Goal: Information Seeking & Learning: Learn about a topic

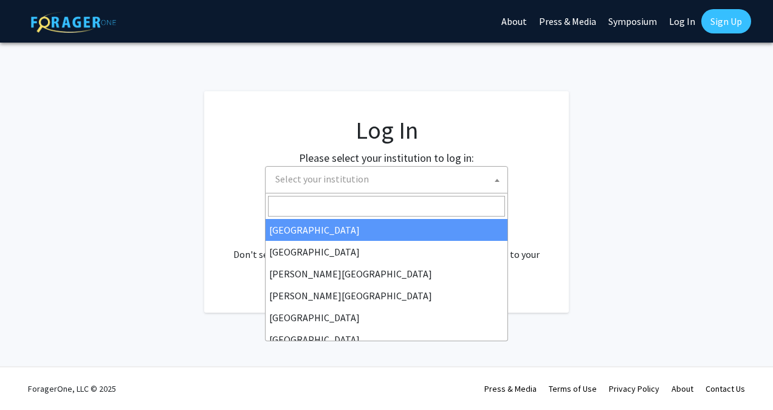
click at [307, 179] on span "Select your institution" at bounding box center [322, 179] width 94 height 12
select select "34"
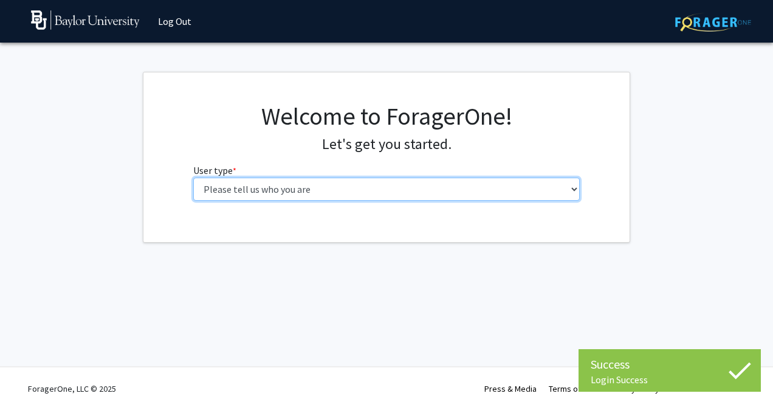
click at [399, 182] on select "Please tell us who you are Undergraduate Student Master's Student Doctoral Cand…" at bounding box center [386, 189] width 387 height 23
select select "1: undergrad"
click at [193, 178] on select "Please tell us who you are Undergraduate Student Master's Student Doctoral Cand…" at bounding box center [386, 189] width 387 height 23
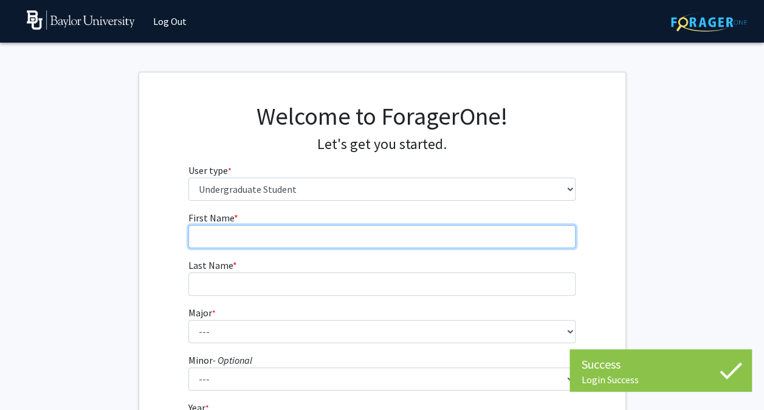
click at [376, 239] on input "First Name * required" at bounding box center [381, 236] width 387 height 23
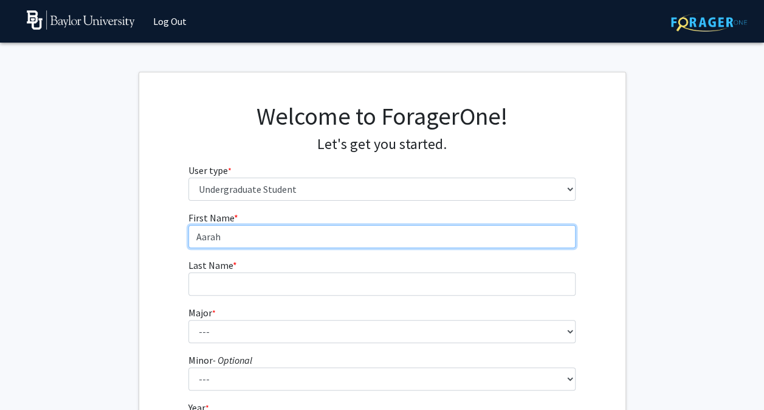
type input "Aarah"
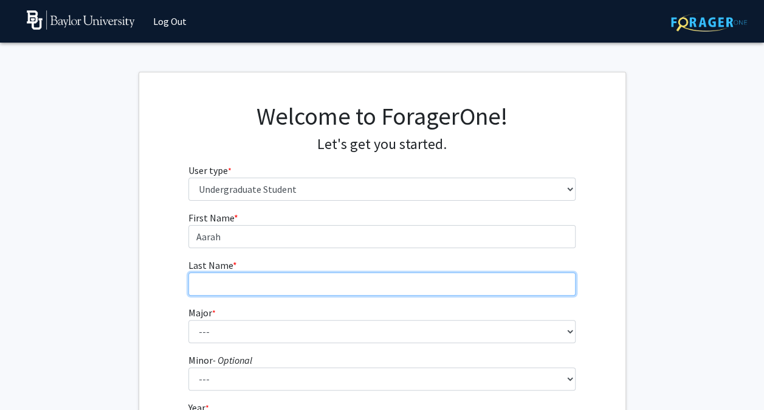
click at [335, 294] on input "Last Name * required" at bounding box center [381, 283] width 387 height 23
type input "Sardesai"
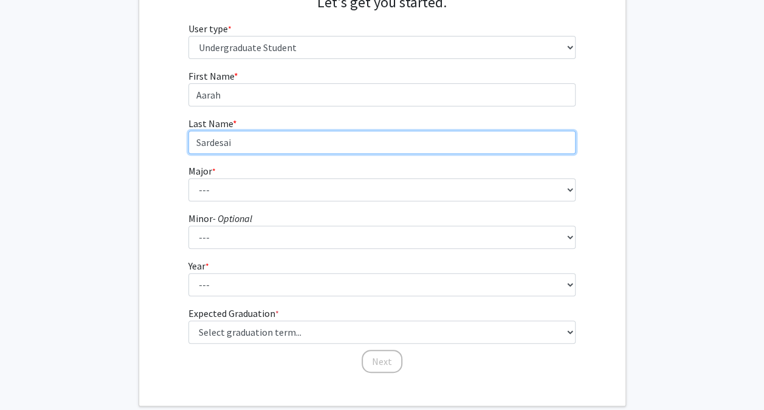
scroll to position [148, 0]
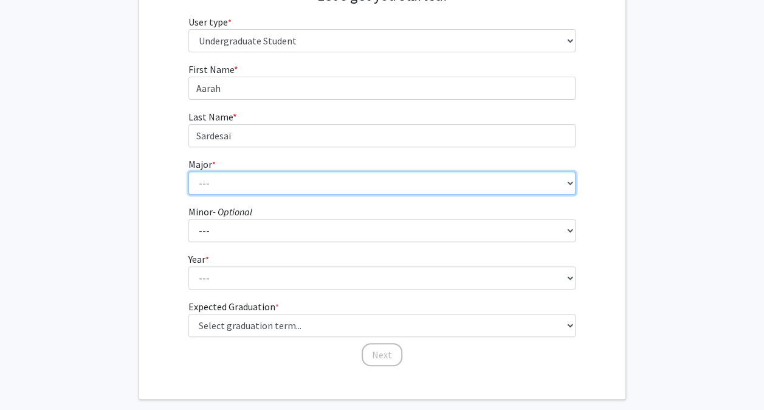
click at [305, 184] on select "--- Accounting American Studies Anthropology Apparel Design & Product Developme…" at bounding box center [381, 182] width 387 height 23
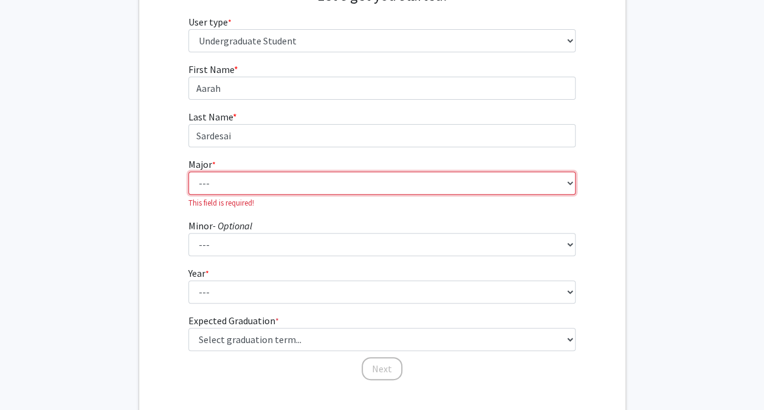
click at [356, 181] on select "--- Accounting American Studies Anthropology Apparel Design & Product Developme…" at bounding box center [381, 182] width 387 height 23
select select "15: 2680"
click at [188, 171] on select "--- Accounting American Studies Anthropology Apparel Design & Product Developme…" at bounding box center [381, 182] width 387 height 23
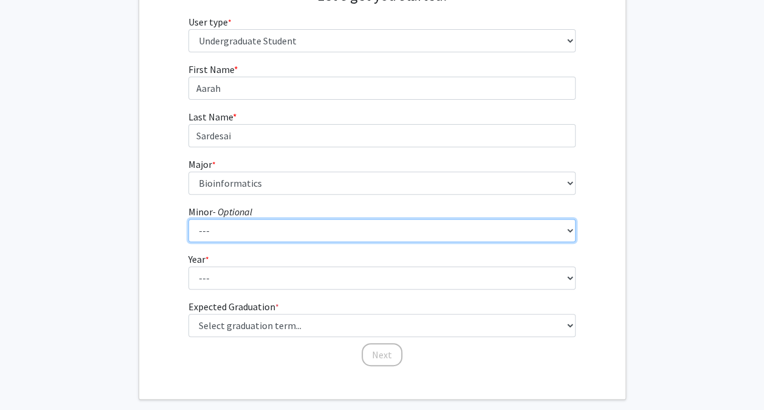
click at [268, 237] on select "--- Advertising American Sign Language American Studies Anthropology Apparel Me…" at bounding box center [381, 230] width 387 height 23
select select "82: 2145"
click at [188, 219] on select "--- Advertising American Sign Language American Studies Anthropology Apparel Me…" at bounding box center [381, 230] width 387 height 23
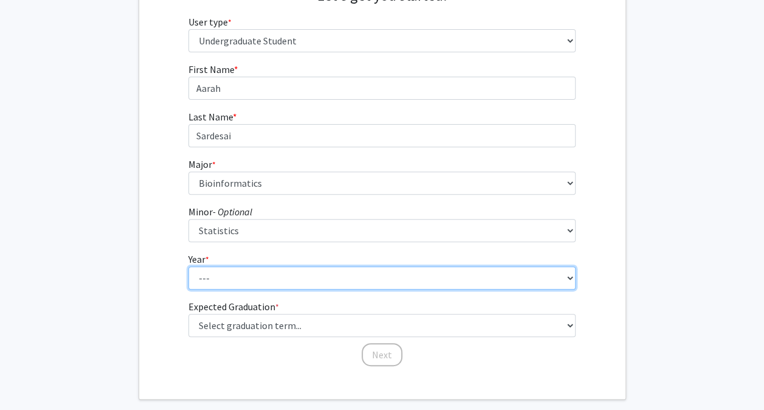
click at [230, 278] on select "--- First-year Sophomore Junior Senior Postbaccalaureate Certificate" at bounding box center [381, 277] width 387 height 23
select select "1: first-year"
click at [188, 266] on select "--- First-year Sophomore Junior Senior Postbaccalaureate Certificate" at bounding box center [381, 277] width 387 height 23
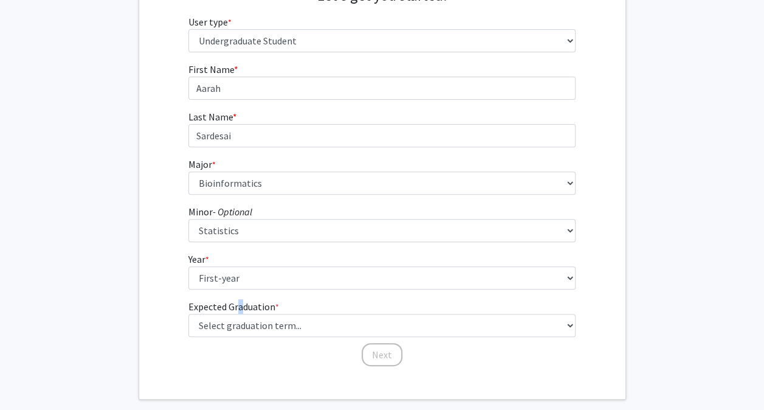
drag, startPoint x: 234, startPoint y: 305, endPoint x: 237, endPoint y: 312, distance: 7.9
click at [237, 312] on label "Expected Graduation * required" at bounding box center [233, 306] width 91 height 15
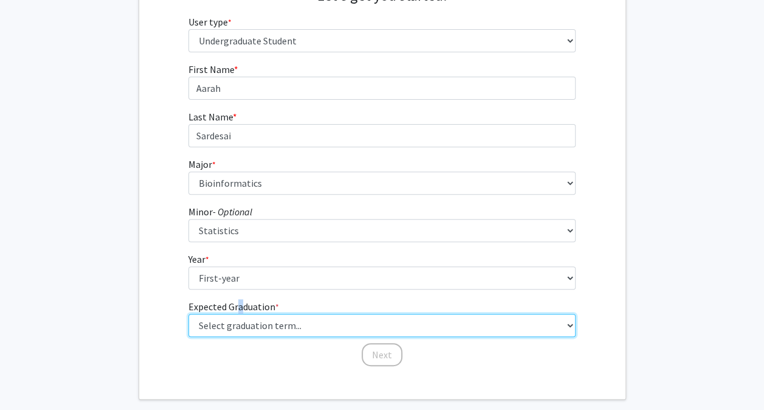
drag, startPoint x: 237, startPoint y: 312, endPoint x: 242, endPoint y: 320, distance: 8.8
click at [242, 320] on select "Select graduation term... Spring 2025 Summer 2025 Fall 2025 Winter 2025 Spring …" at bounding box center [381, 325] width 387 height 23
select select "17: spring_2029"
click at [188, 314] on select "Select graduation term... Spring 2025 Summer 2025 Fall 2025 Winter 2025 Spring …" at bounding box center [381, 325] width 387 height 23
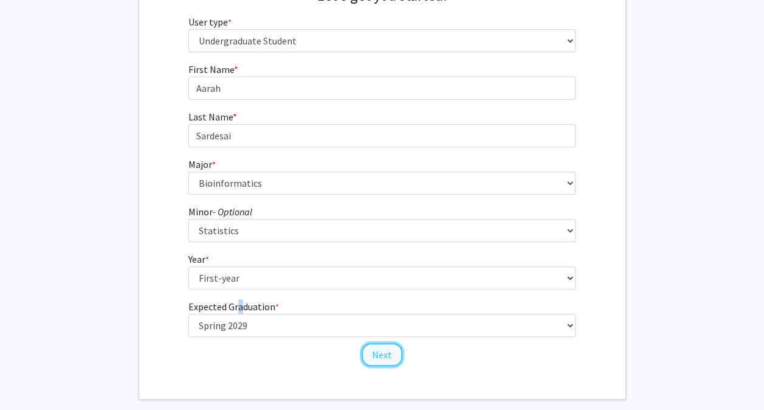
click at [375, 352] on button "Next" at bounding box center [382, 354] width 41 height 23
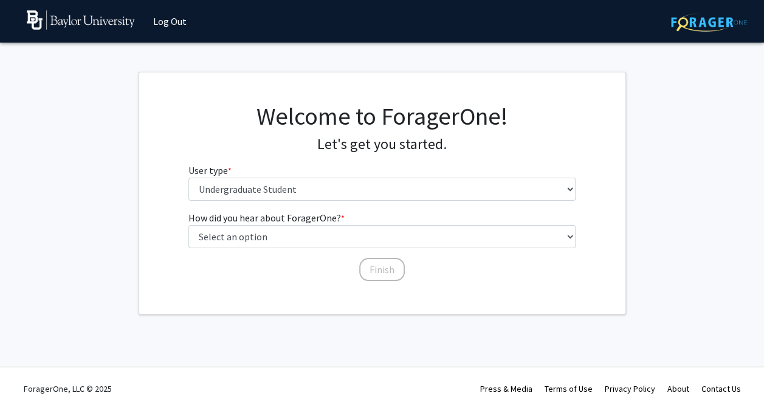
scroll to position [0, 0]
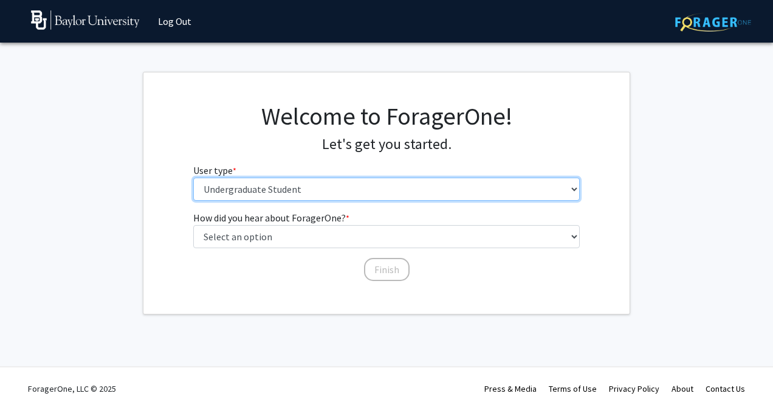
click at [269, 192] on select "Please tell us who you are Undergraduate Student Master's Student Doctoral Cand…" at bounding box center [386, 189] width 387 height 23
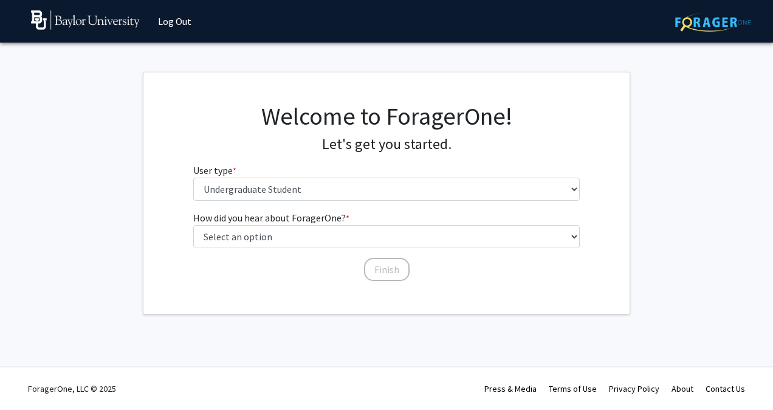
click at [174, 163] on div "Welcome to ForagerOne! Let's get you started. User type * required Please tell …" at bounding box center [386, 156] width 486 height 109
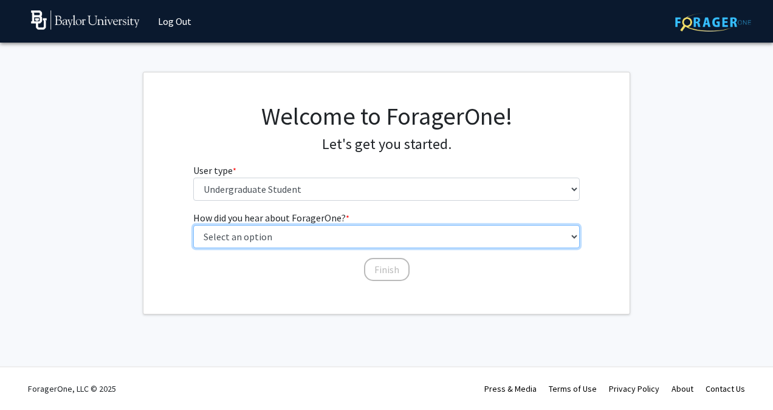
click at [237, 230] on select "Select an option Peer/student recommendation Faculty/staff recommendation Unive…" at bounding box center [386, 236] width 387 height 23
select select "3: university_website"
click at [193, 225] on select "Select an option Peer/student recommendation Faculty/staff recommendation Unive…" at bounding box center [386, 236] width 387 height 23
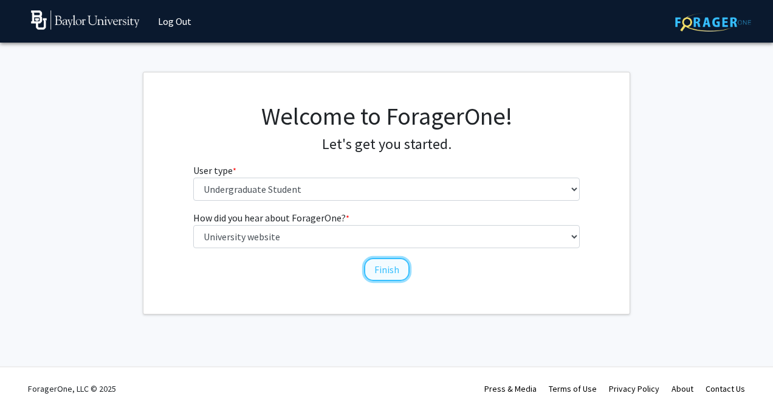
click at [373, 266] on button "Finish" at bounding box center [387, 269] width 46 height 23
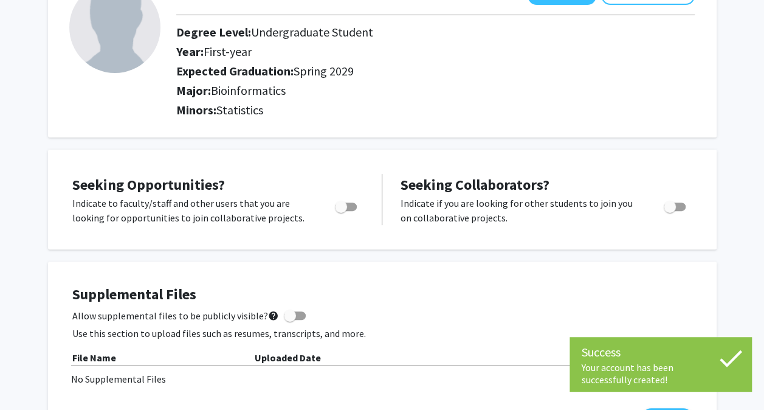
scroll to position [116, 0]
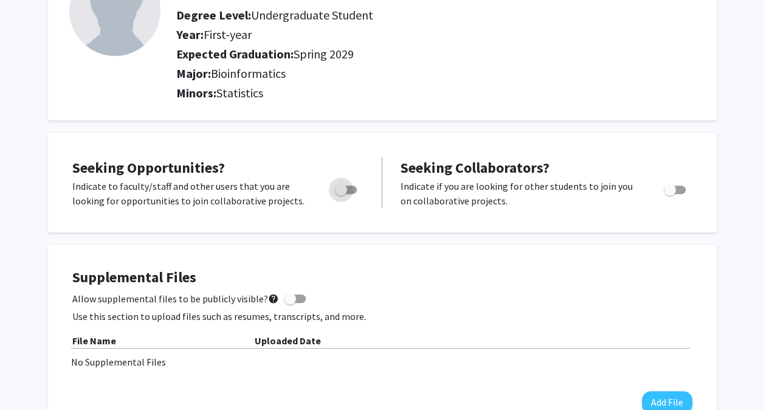
click at [345, 190] on span "Toggle" at bounding box center [341, 190] width 12 height 12
click at [341, 194] on input "Are you actively seeking opportunities?" at bounding box center [340, 194] width 1 height 1
checkbox input "true"
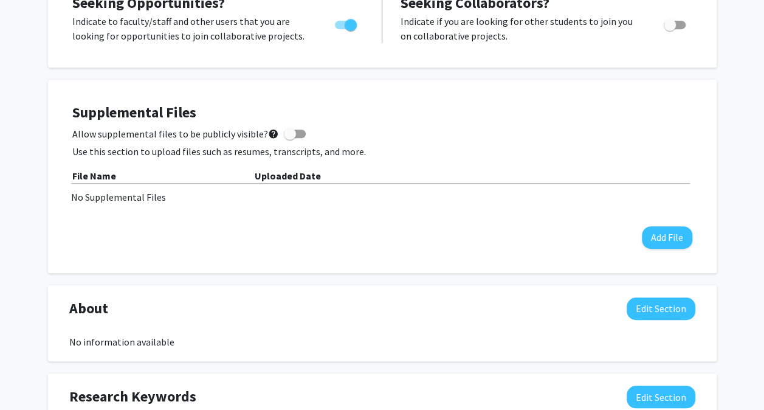
scroll to position [0, 0]
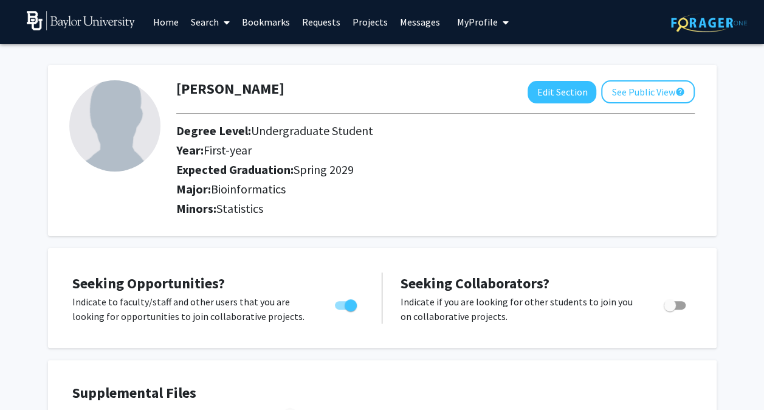
click at [112, 27] on img at bounding box center [81, 20] width 109 height 19
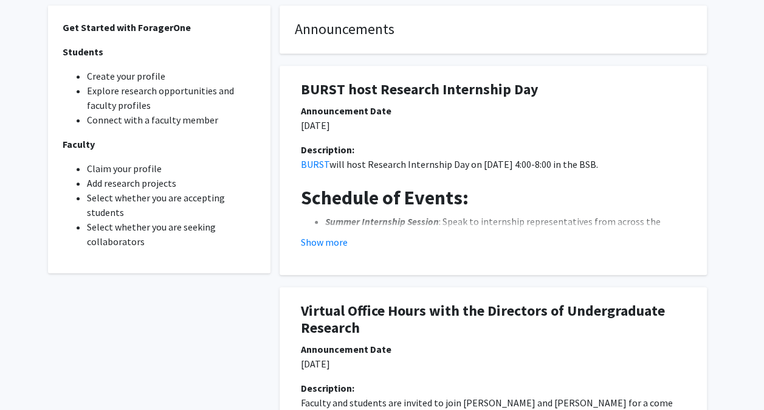
scroll to position [339, 0]
click at [317, 244] on button "Show more" at bounding box center [324, 241] width 47 height 15
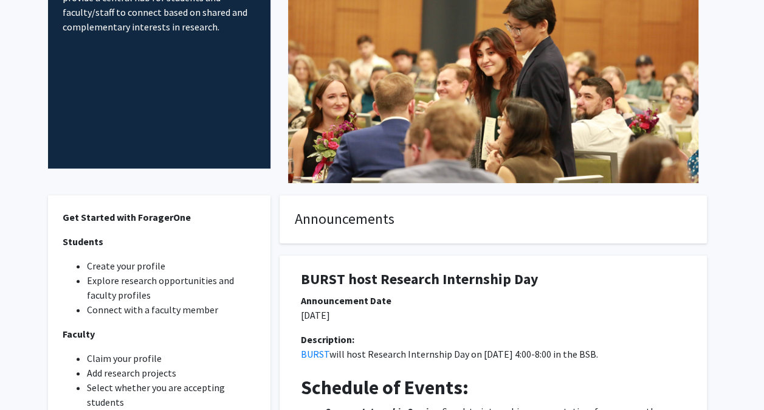
scroll to position [0, 0]
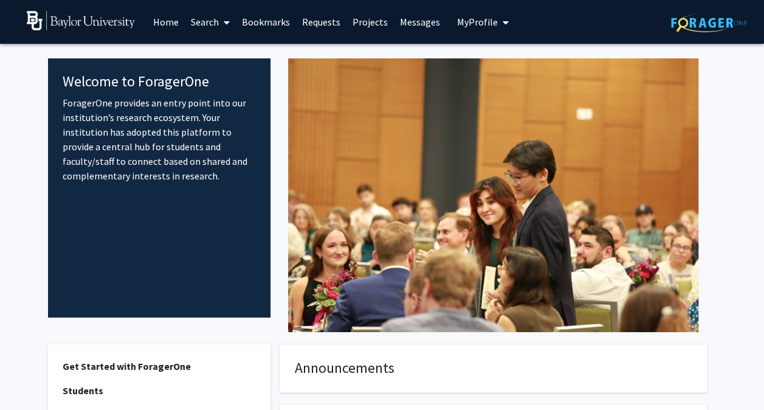
click at [189, 27] on link "Search" at bounding box center [210, 22] width 51 height 43
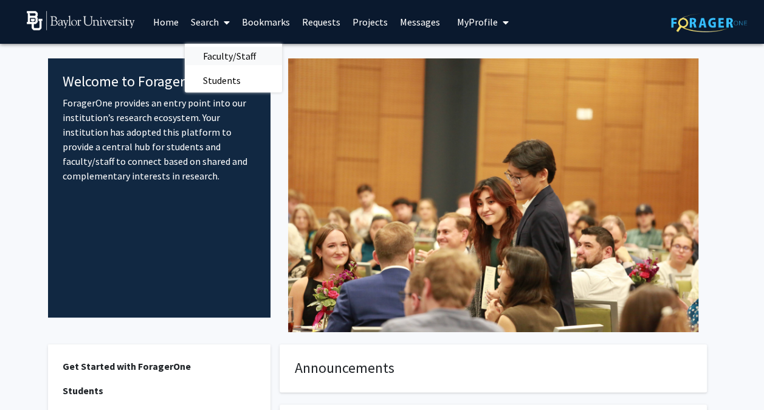
click at [210, 44] on span "Faculty/Staff" at bounding box center [229, 56] width 89 height 24
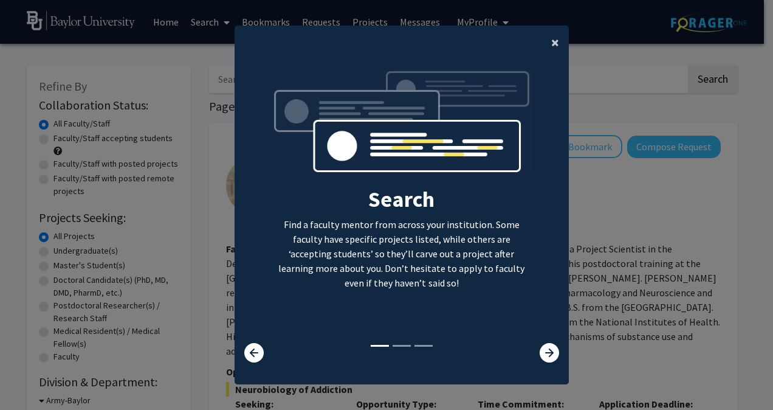
click at [556, 39] on button "×" at bounding box center [555, 43] width 27 height 34
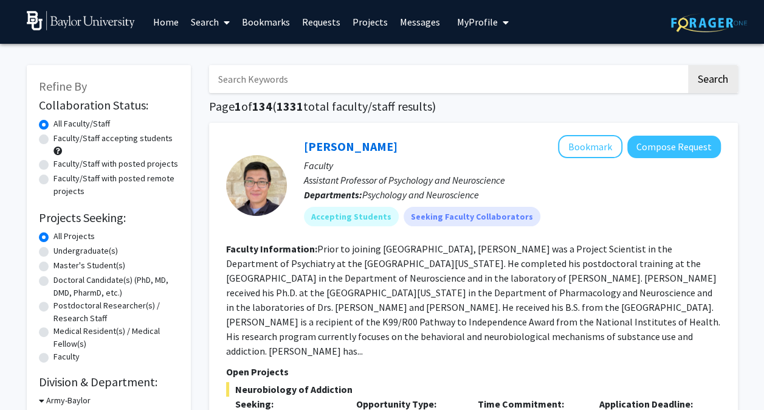
click at [54, 140] on label "Faculty/Staff accepting students" at bounding box center [113, 138] width 119 height 13
click at [54, 140] on input "Faculty/Staff accepting students" at bounding box center [58, 136] width 8 height 8
radio input "true"
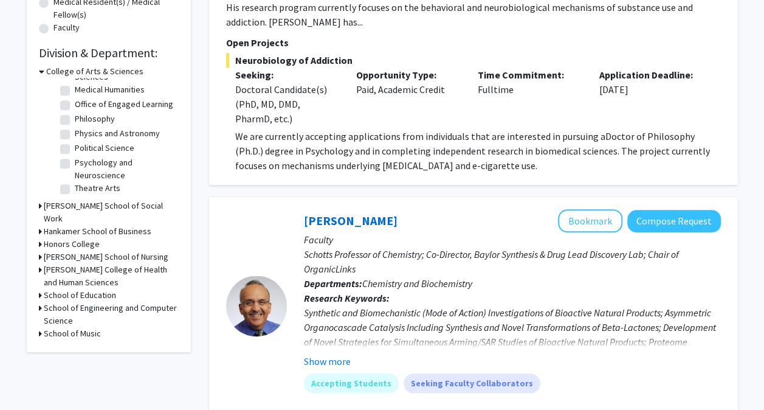
scroll to position [337, 0]
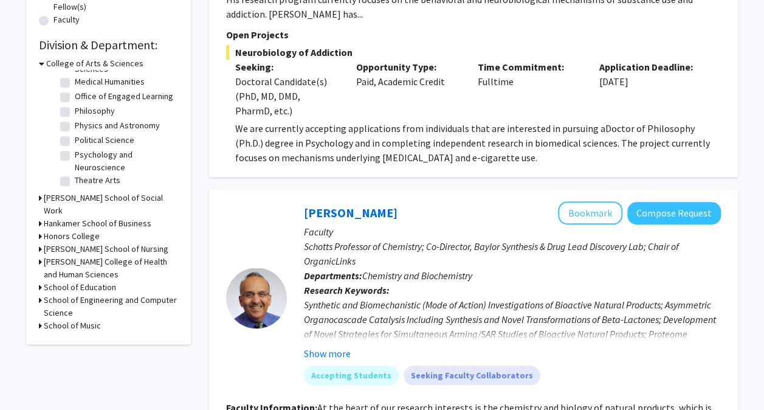
click at [103, 307] on h3 "School of Engineering and Computer Science" at bounding box center [111, 307] width 135 height 26
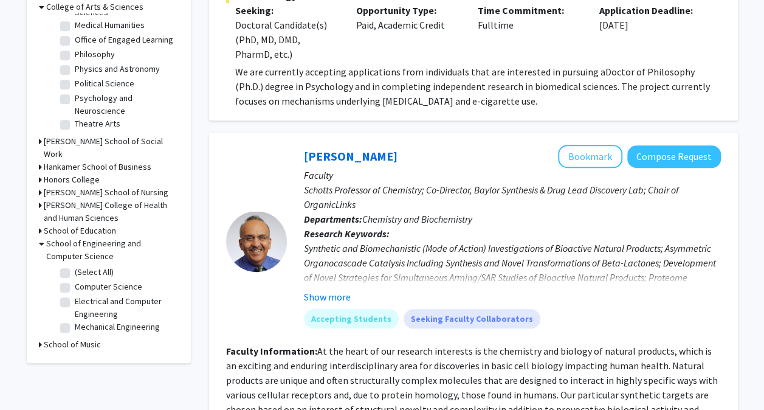
scroll to position [392, 0]
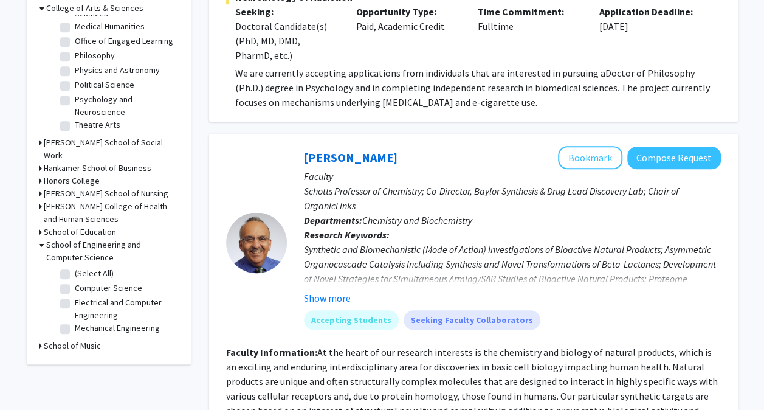
click at [81, 247] on h3 "School of Engineering and Computer Science" at bounding box center [112, 251] width 133 height 26
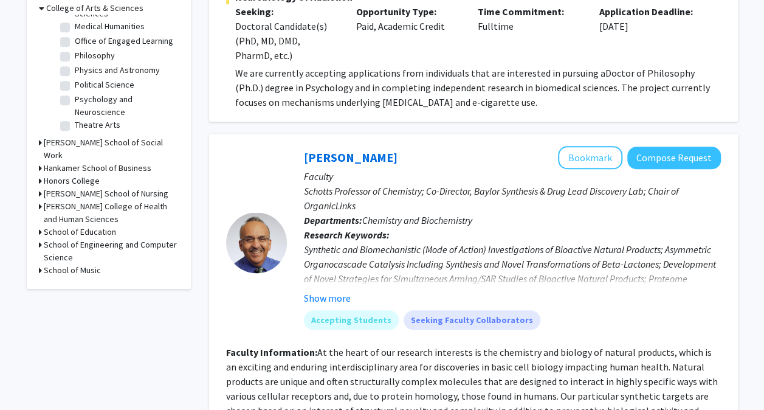
click at [78, 215] on h3 "[PERSON_NAME] College of Health and Human Sciences" at bounding box center [111, 213] width 135 height 26
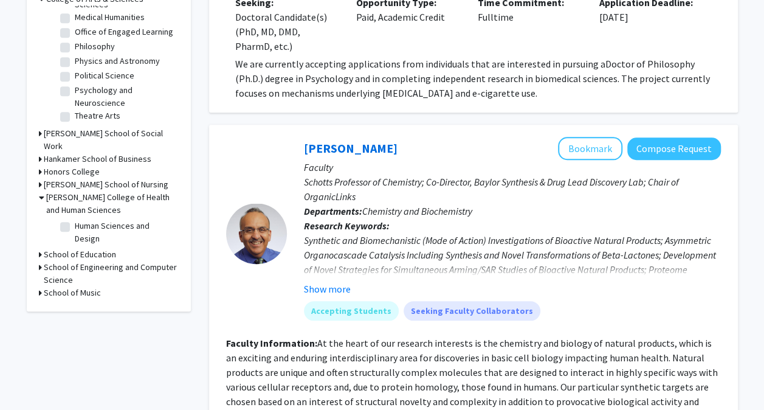
scroll to position [403, 0]
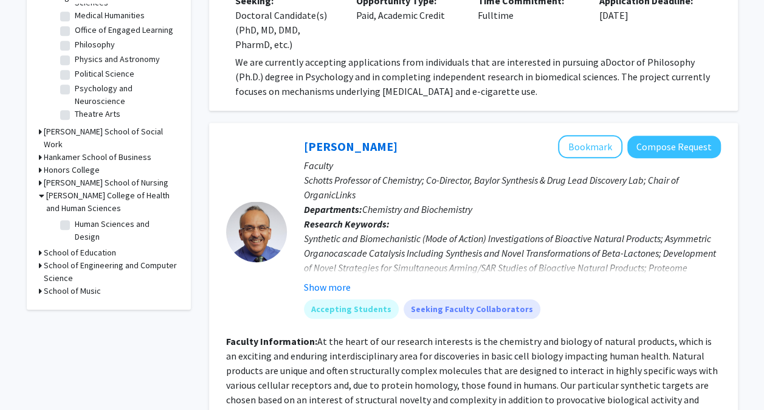
click at [73, 207] on h3 "[PERSON_NAME] College of Health and Human Sciences" at bounding box center [112, 202] width 133 height 26
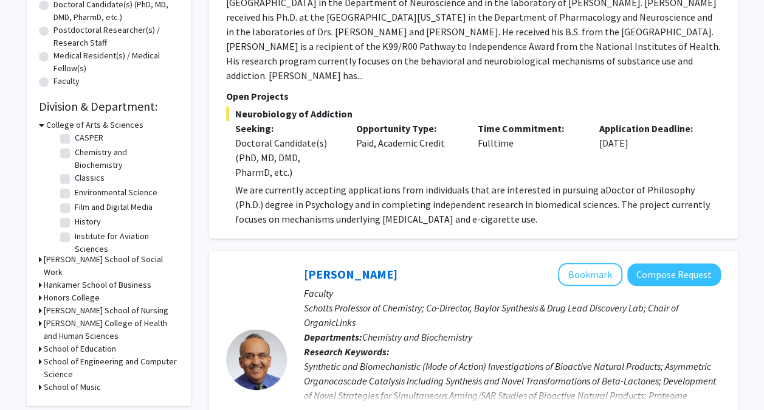
scroll to position [0, 0]
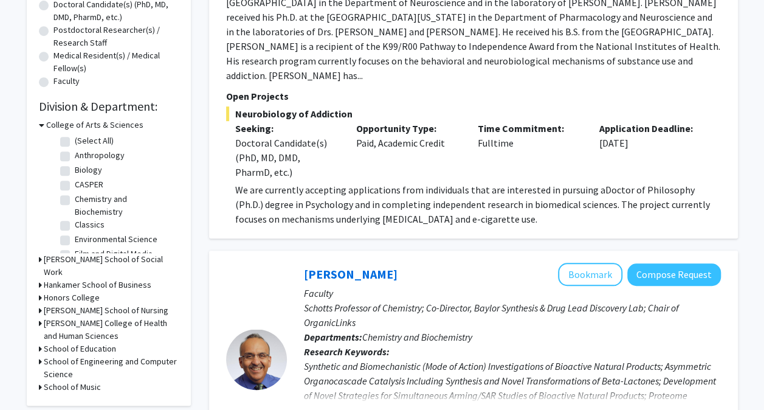
click at [75, 170] on label "Biology" at bounding box center [88, 170] width 27 height 13
click at [75, 170] on input "Biology" at bounding box center [79, 168] width 8 height 8
checkbox input "true"
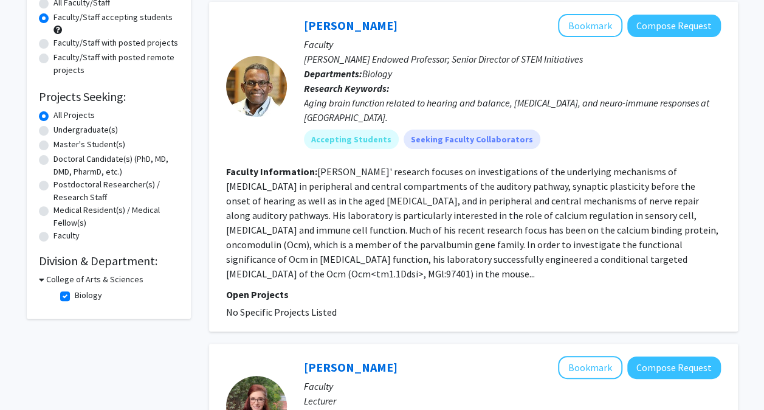
scroll to position [140, 0]
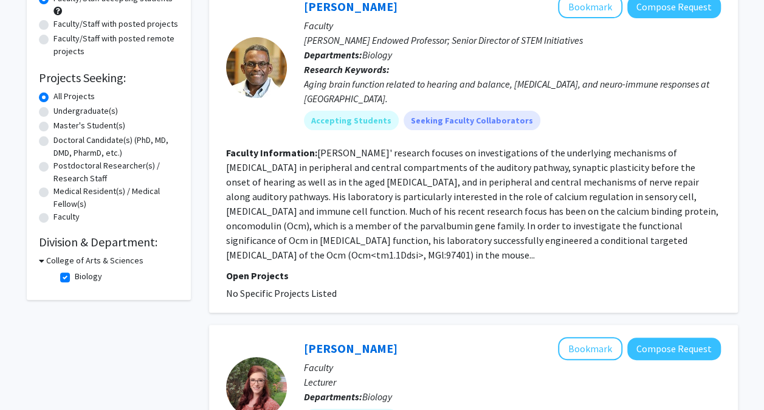
click at [73, 258] on h3 "College of Arts & Sciences" at bounding box center [94, 260] width 97 height 13
click at [73, 258] on h3 "College of Arts & Sciences" at bounding box center [92, 260] width 97 height 13
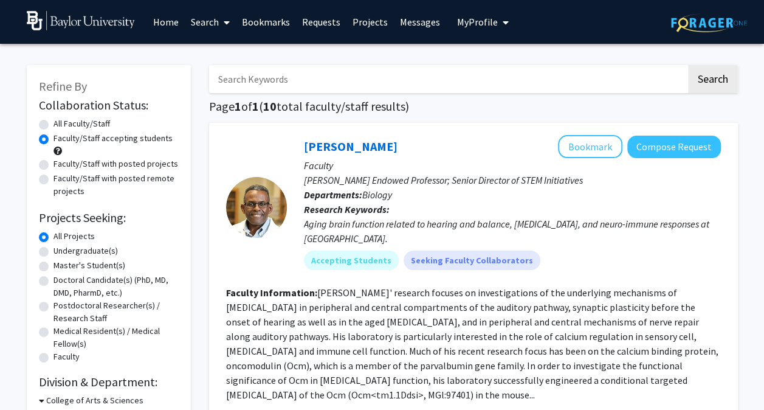
checkbox input "false"
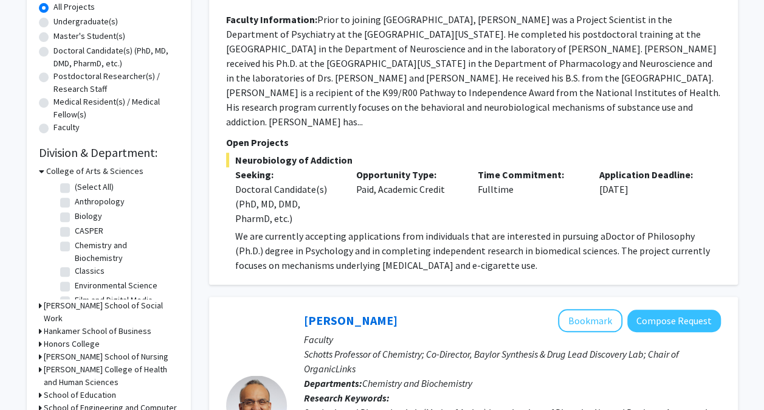
scroll to position [230, 0]
click at [75, 186] on label "(Select All)" at bounding box center [94, 186] width 39 height 13
click at [75, 186] on input "(Select All)" at bounding box center [79, 184] width 8 height 8
checkbox input "true"
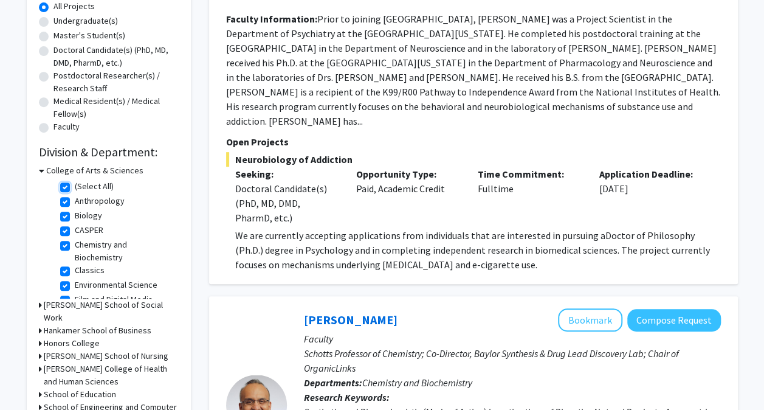
checkbox input "true"
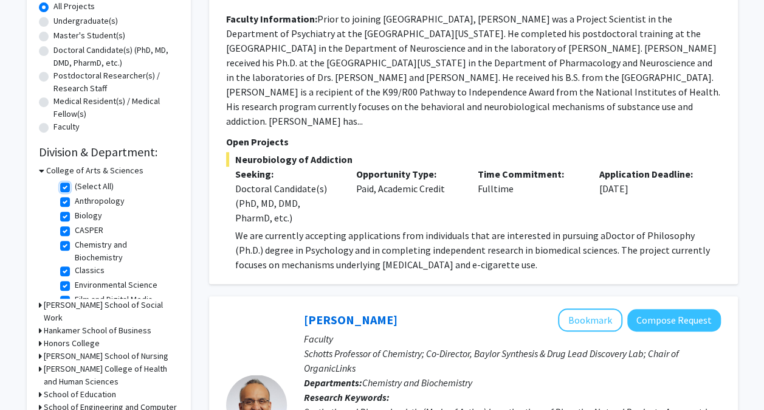
checkbox input "true"
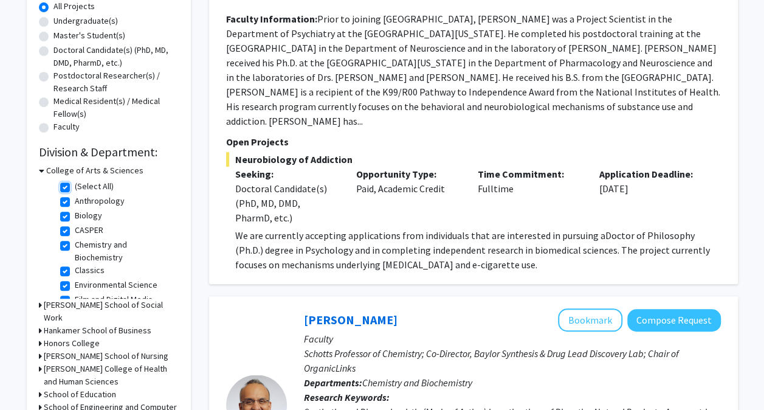
checkbox input "true"
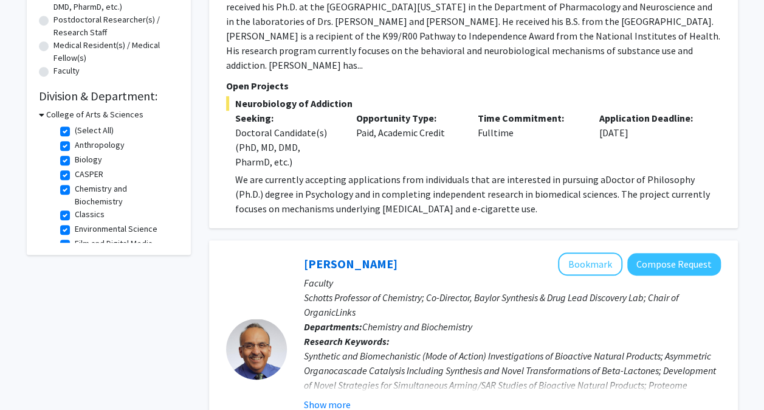
scroll to position [269, 0]
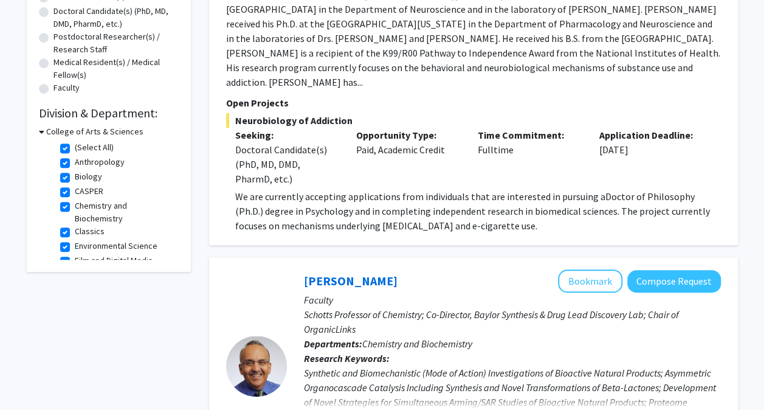
click at [75, 159] on label "Anthropology" at bounding box center [100, 162] width 50 height 13
click at [75, 159] on input "Anthropology" at bounding box center [79, 160] width 8 height 8
checkbox input "false"
checkbox input "true"
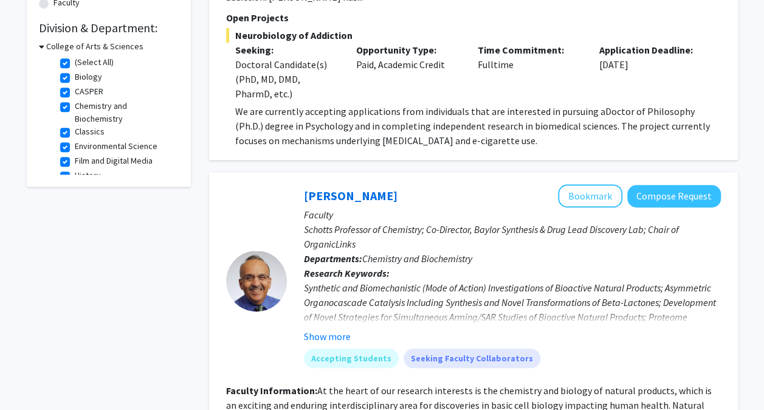
scroll to position [370, 0]
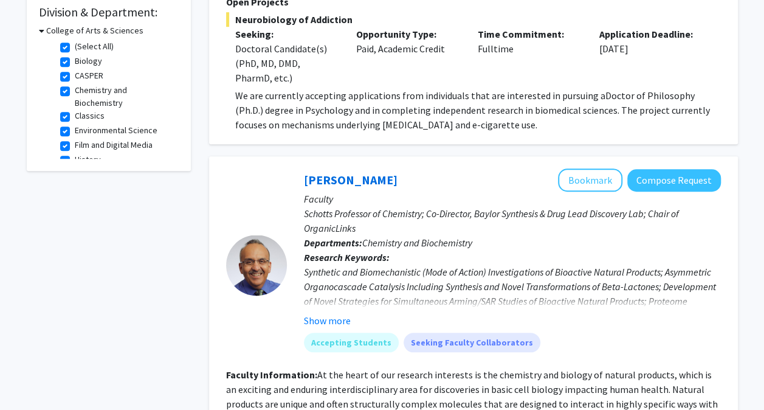
click at [75, 74] on label "CASPER" at bounding box center [89, 75] width 29 height 13
click at [75, 74] on input "CASPER" at bounding box center [79, 73] width 8 height 8
checkbox input "false"
checkbox input "true"
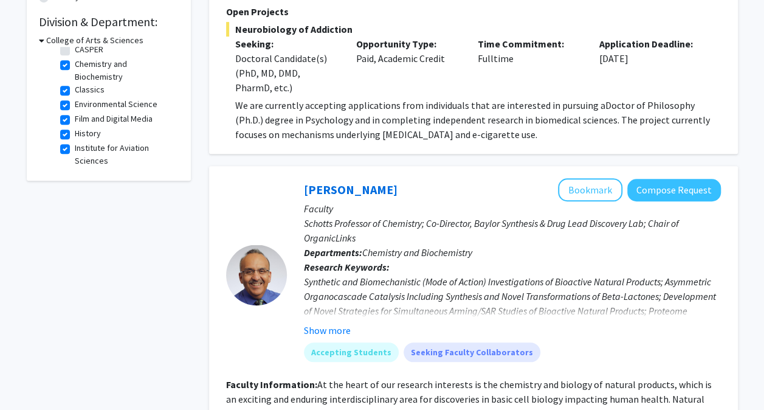
scroll to position [36, 0]
click at [75, 88] on label "Classics" at bounding box center [90, 89] width 30 height 13
click at [75, 88] on input "Classics" at bounding box center [79, 87] width 8 height 8
checkbox input "false"
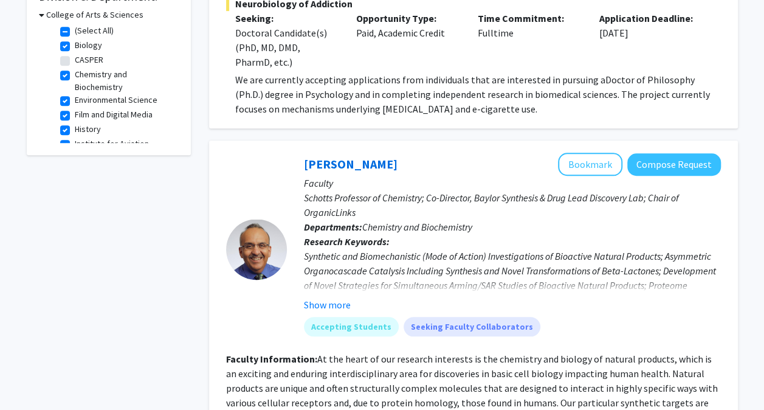
scroll to position [386, 0]
click at [75, 97] on label "Environmental Science" at bounding box center [116, 99] width 83 height 13
click at [75, 97] on input "Environmental Science" at bounding box center [79, 97] width 8 height 8
checkbox input "false"
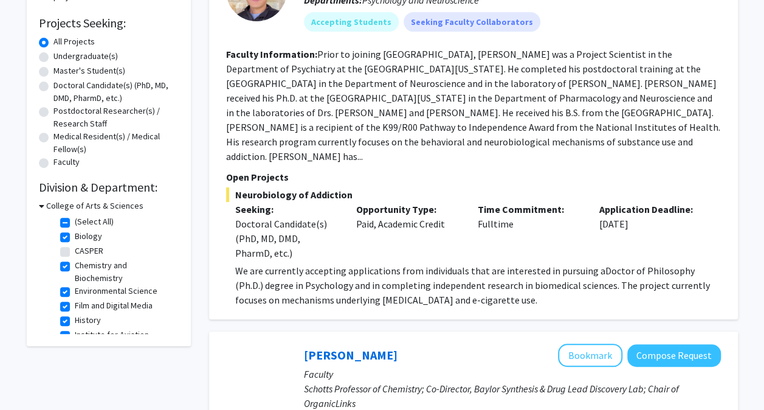
scroll to position [386, 0]
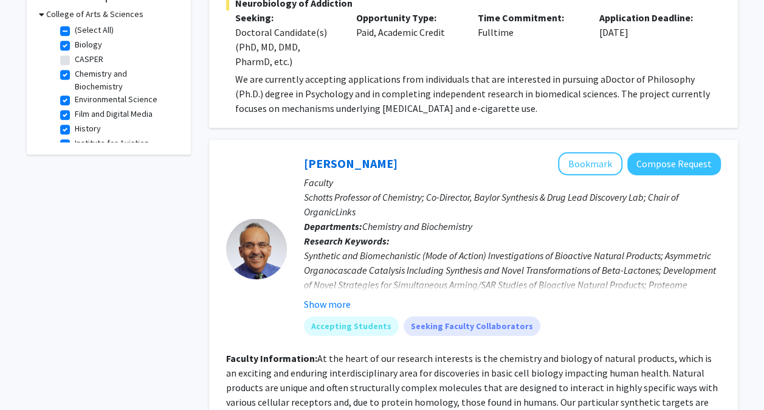
click at [75, 118] on label "Film and Digital Media" at bounding box center [114, 114] width 78 height 13
click at [75, 116] on input "Film and Digital Media" at bounding box center [79, 112] width 8 height 8
checkbox input "false"
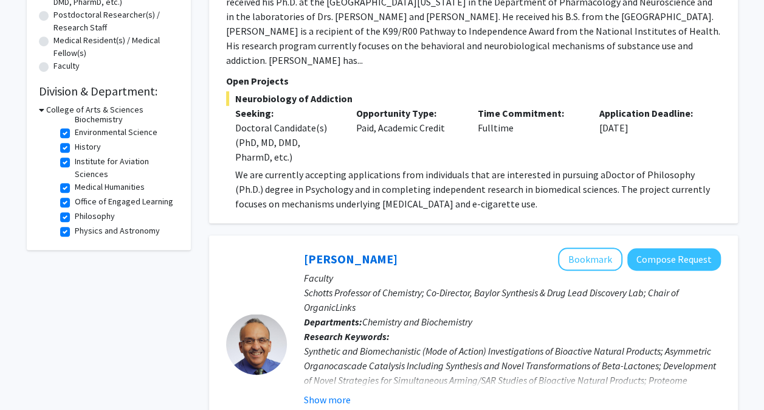
scroll to position [63, 0]
click at [75, 142] on label "History" at bounding box center [88, 146] width 26 height 13
click at [75, 142] on input "History" at bounding box center [79, 144] width 8 height 8
checkbox input "false"
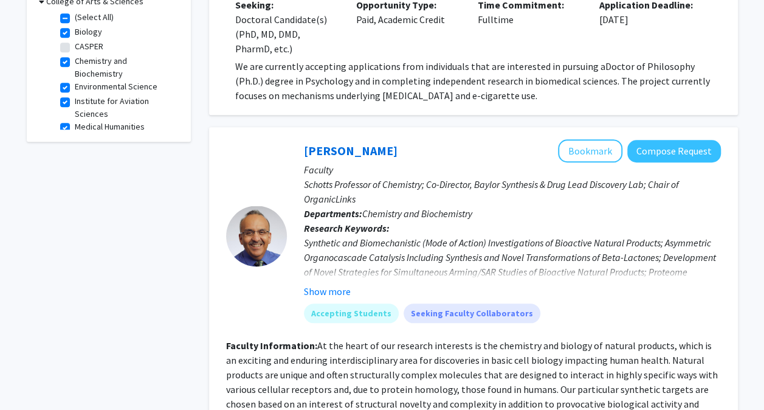
scroll to position [375, 0]
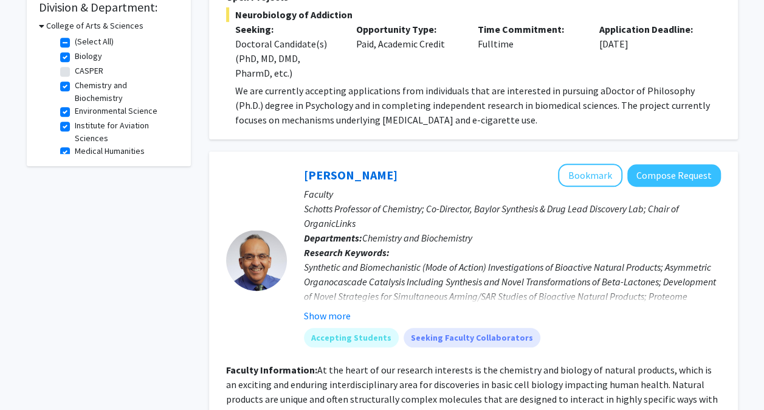
click at [75, 125] on label "Institute for Aviation Sciences" at bounding box center [125, 132] width 101 height 26
click at [75, 125] on input "Institute for Aviation Sciences" at bounding box center [79, 123] width 8 height 8
checkbox input "false"
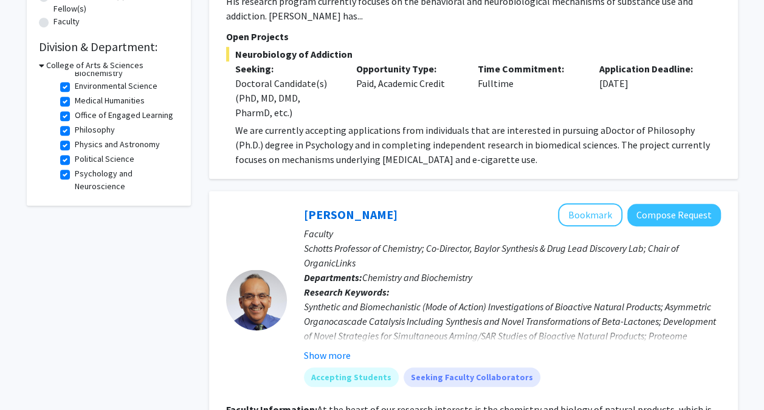
scroll to position [74, 0]
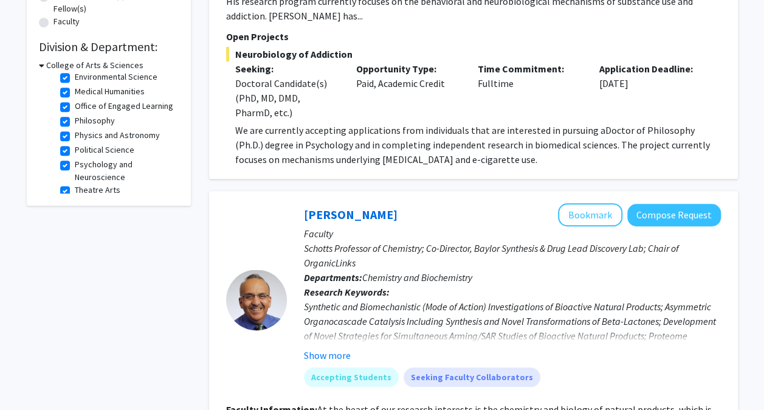
click at [75, 127] on label "Philosophy" at bounding box center [95, 120] width 40 height 13
click at [75, 122] on input "Philosophy" at bounding box center [79, 118] width 8 height 8
checkbox input "false"
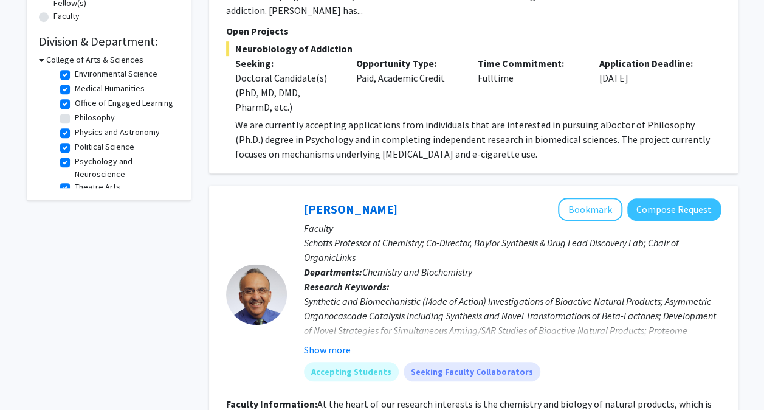
scroll to position [72, 0]
click at [75, 138] on label "Physics and Astronomy" at bounding box center [117, 131] width 85 height 13
click at [75, 133] on input "Physics and Astronomy" at bounding box center [79, 129] width 8 height 8
checkbox input "false"
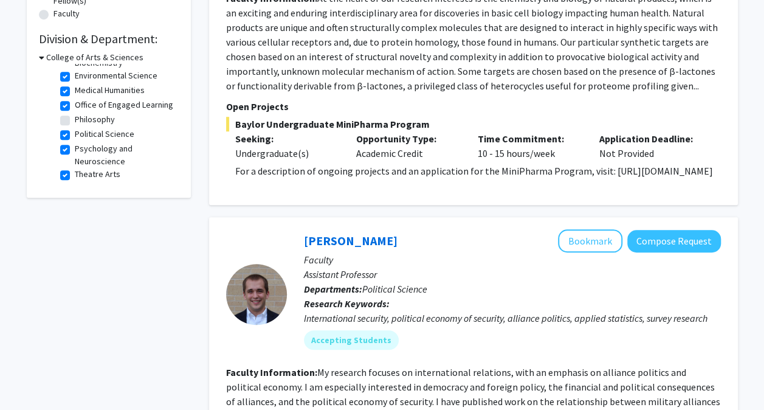
scroll to position [63, 0]
click at [75, 135] on label "Political Science" at bounding box center [105, 134] width 60 height 13
click at [75, 135] on input "Political Science" at bounding box center [79, 132] width 8 height 8
checkbox input "false"
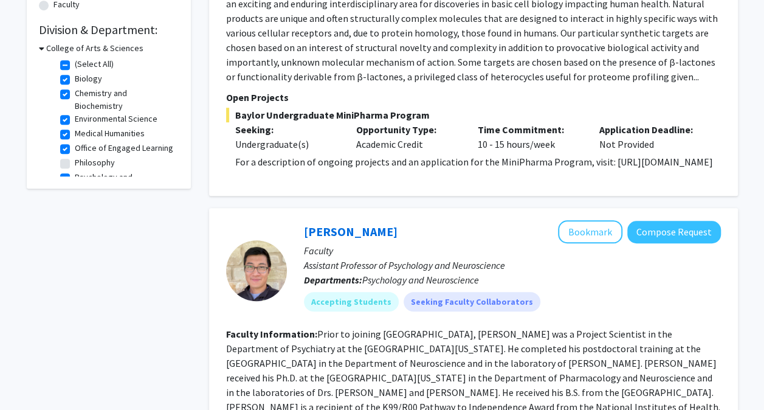
scroll to position [49, 0]
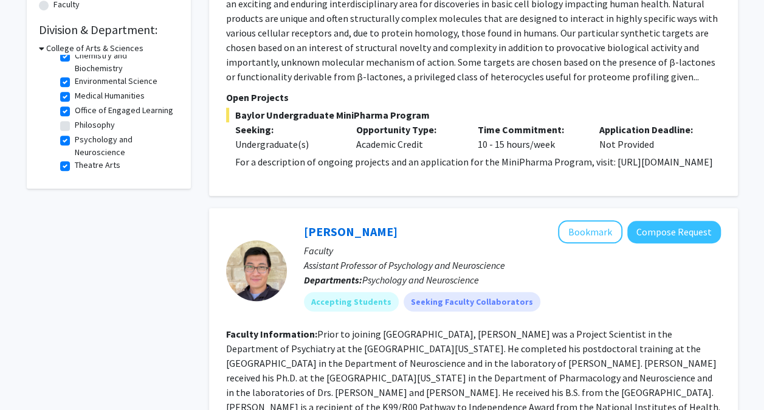
click at [75, 164] on label "Theatre Arts" at bounding box center [98, 165] width 46 height 13
click at [75, 164] on input "Theatre Arts" at bounding box center [79, 163] width 8 height 8
checkbox input "false"
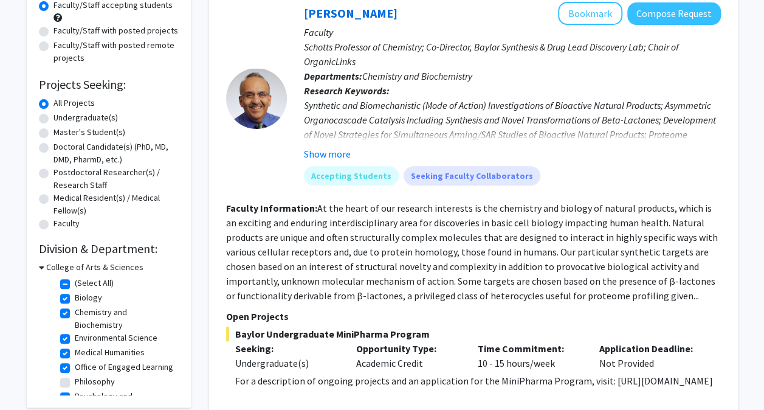
scroll to position [126, 0]
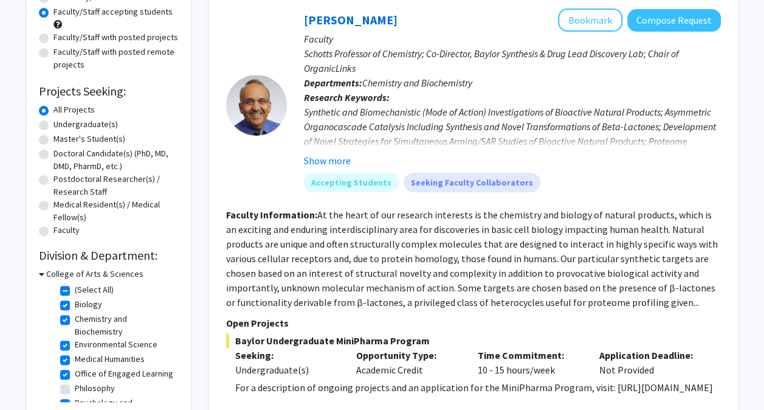
click at [54, 126] on label "Undergraduate(s)" at bounding box center [86, 124] width 64 height 13
click at [54, 126] on input "Undergraduate(s)" at bounding box center [58, 122] width 8 height 8
radio input "true"
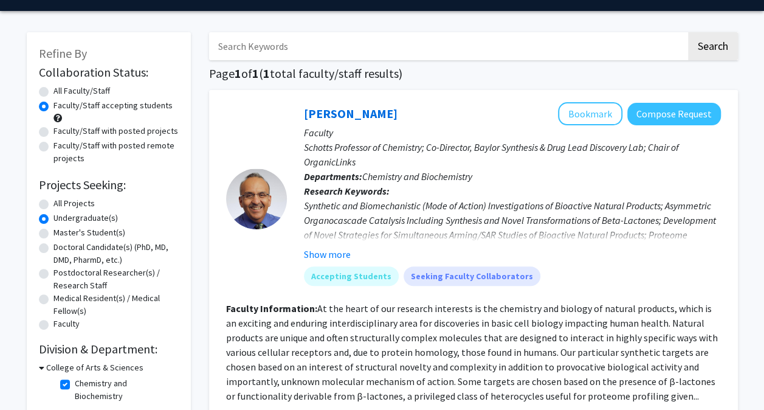
click at [41, 85] on div "All Faculty/Staff" at bounding box center [109, 92] width 140 height 15
click at [339, 249] on button "Show more" at bounding box center [327, 254] width 47 height 15
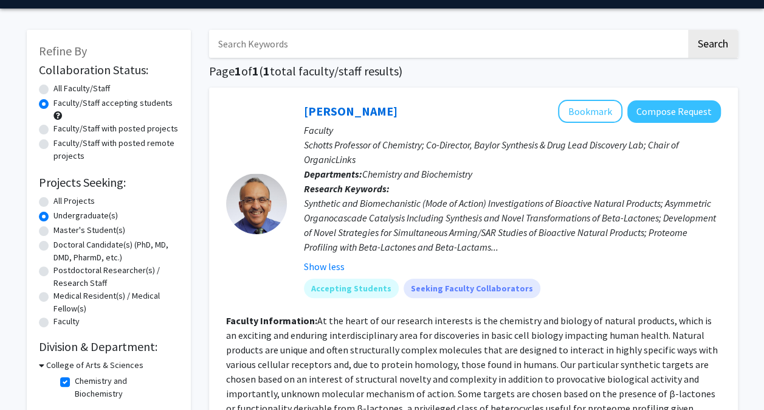
scroll to position [34, 0]
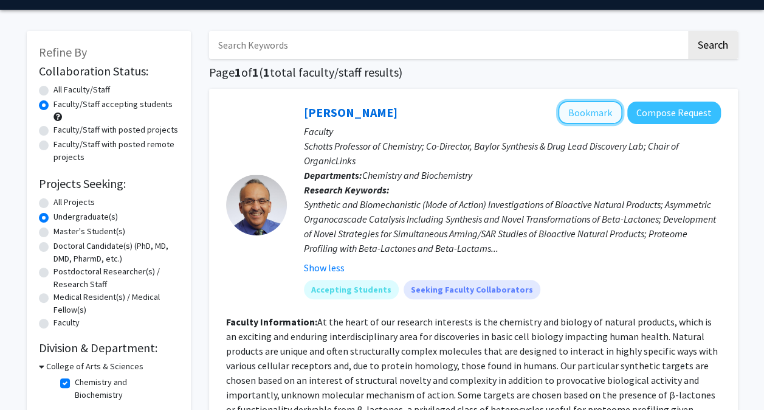
click at [591, 114] on button "Bookmark" at bounding box center [590, 112] width 64 height 23
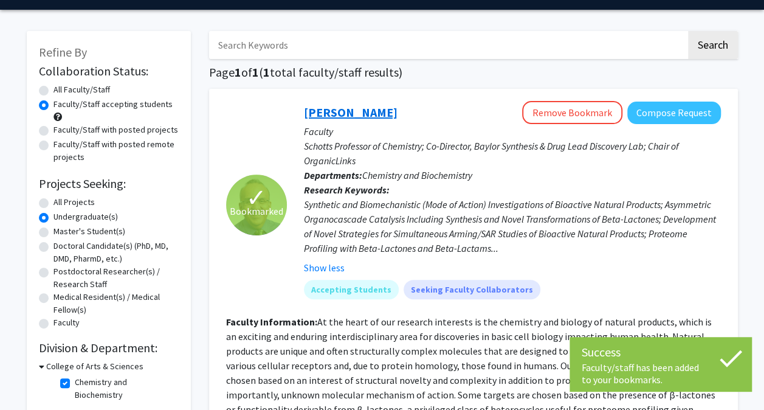
click at [345, 112] on link "[PERSON_NAME]" at bounding box center [351, 112] width 94 height 15
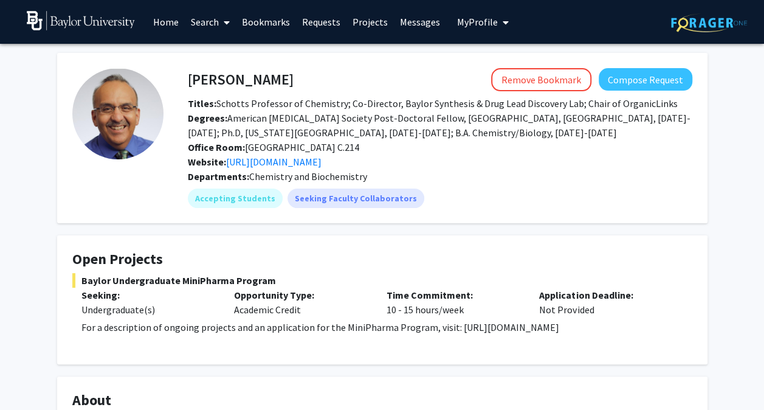
click at [221, 23] on span at bounding box center [224, 22] width 11 height 43
click at [226, 50] on span "Faculty/Staff" at bounding box center [229, 56] width 89 height 24
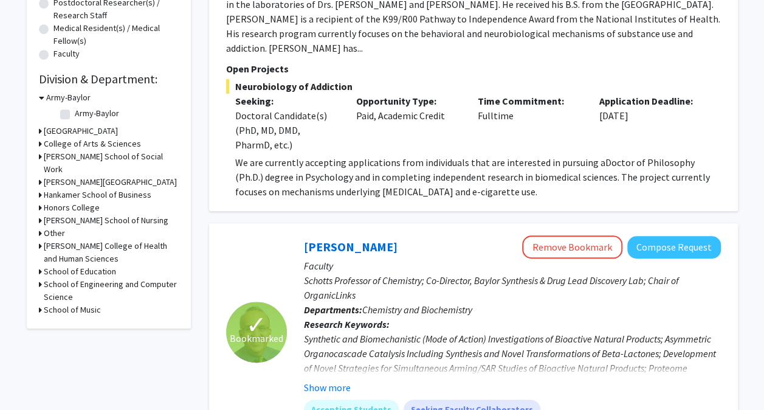
scroll to position [305, 0]
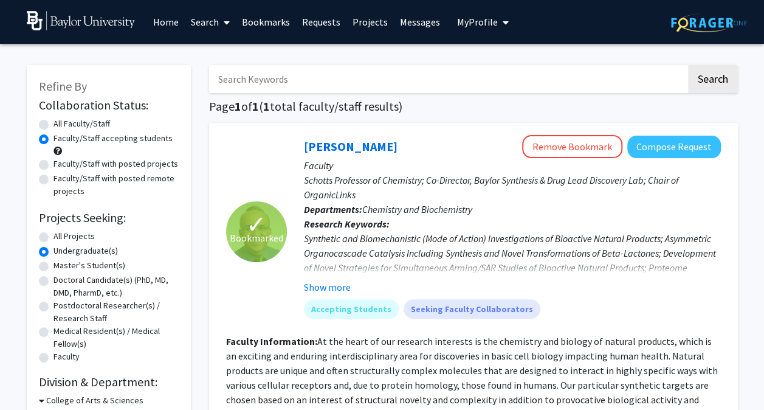
click at [54, 123] on label "All Faculty/Staff" at bounding box center [82, 123] width 57 height 13
click at [54, 123] on input "All Faculty/Staff" at bounding box center [58, 121] width 8 height 8
radio input "true"
click at [310, 84] on input "Search Keywords" at bounding box center [447, 79] width 477 height 28
type input "[PERSON_NAME]"
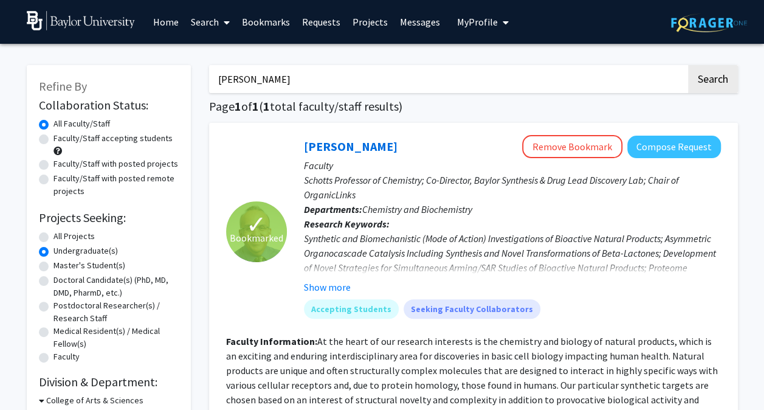
click at [688, 65] on button "Search" at bounding box center [713, 79] width 50 height 28
radio input "true"
checkbox input "false"
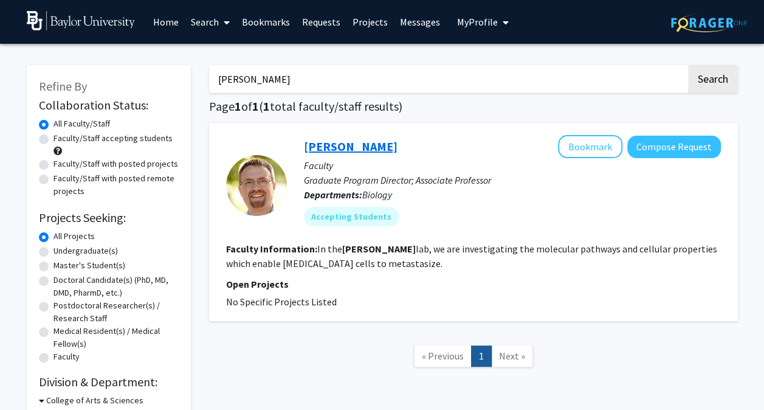
click at [319, 154] on link "[PERSON_NAME]" at bounding box center [351, 146] width 94 height 15
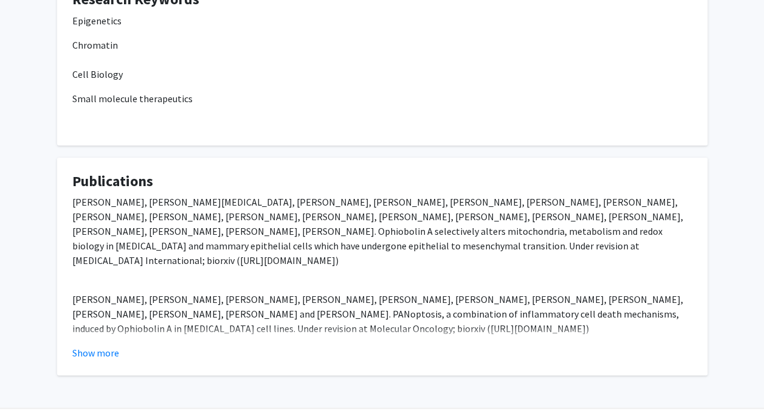
scroll to position [512, 0]
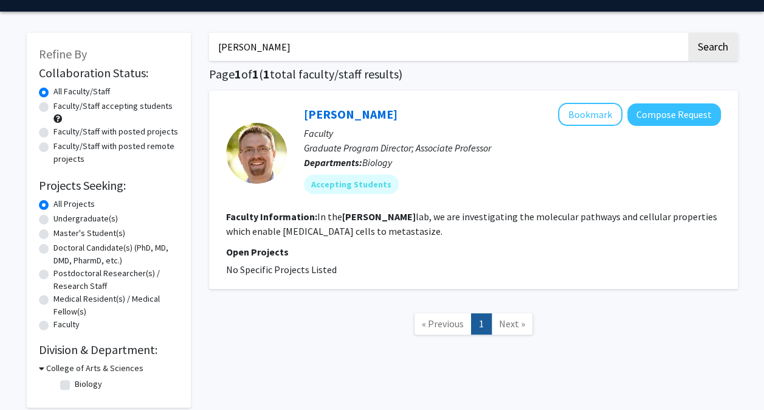
scroll to position [38, 0]
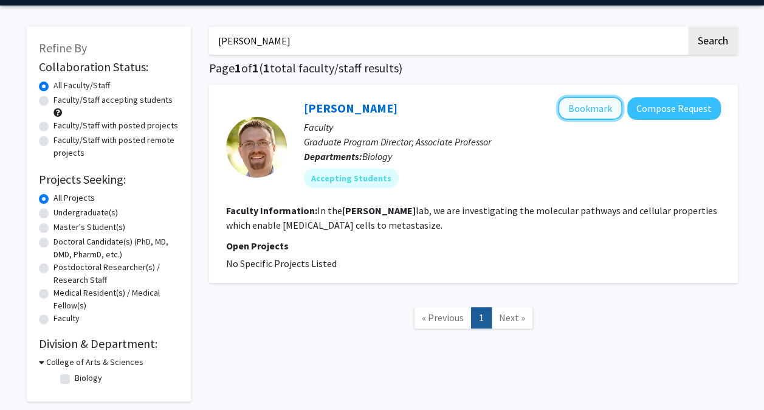
click at [575, 110] on button "Bookmark" at bounding box center [590, 108] width 64 height 23
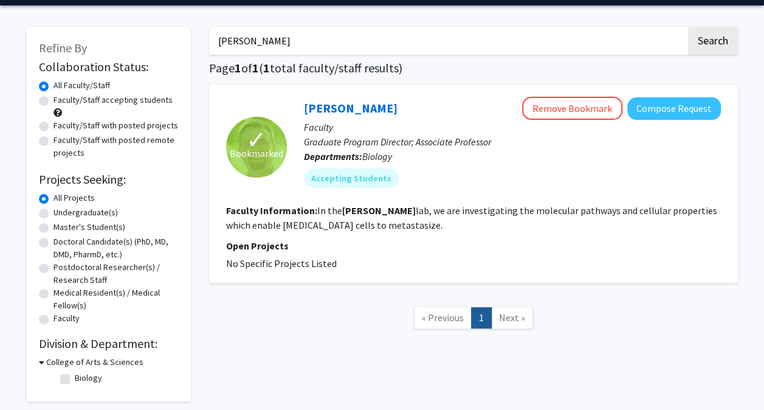
click at [72, 218] on label "Undergraduate(s)" at bounding box center [86, 212] width 64 height 13
click at [61, 214] on input "Undergraduate(s)" at bounding box center [58, 210] width 8 height 8
radio input "true"
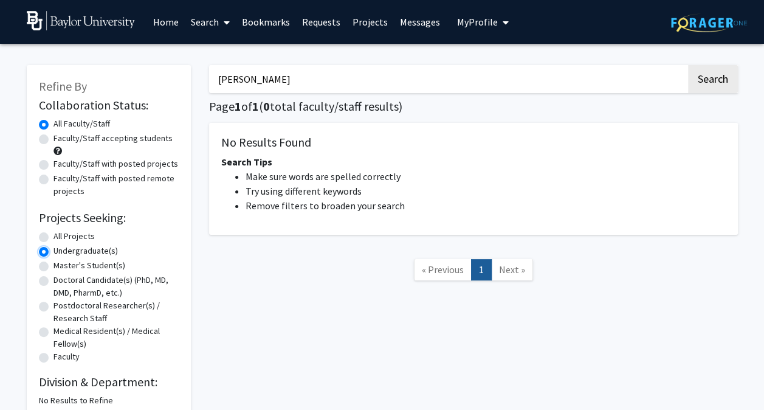
radio input "true"
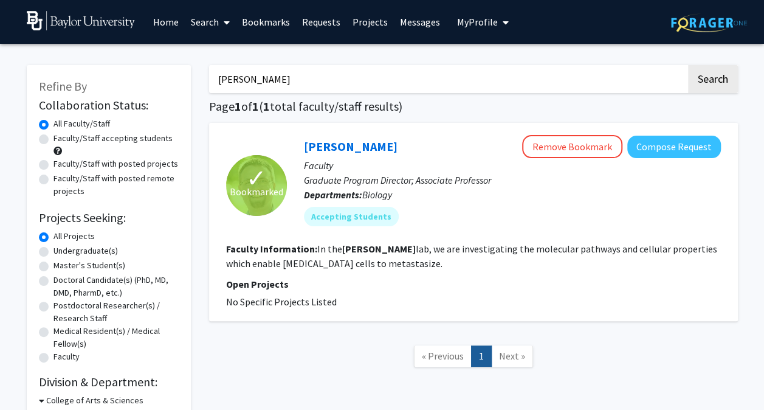
click at [71, 265] on label "Master's Student(s)" at bounding box center [90, 265] width 72 height 13
click at [61, 265] on input "Master's Student(s)" at bounding box center [58, 263] width 8 height 8
radio input "true"
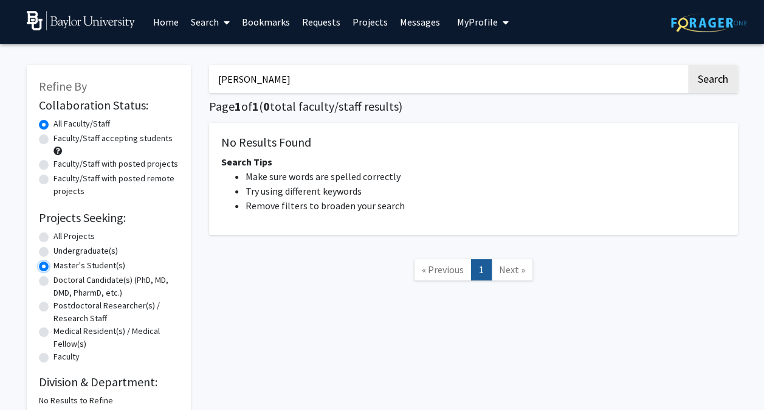
radio input "true"
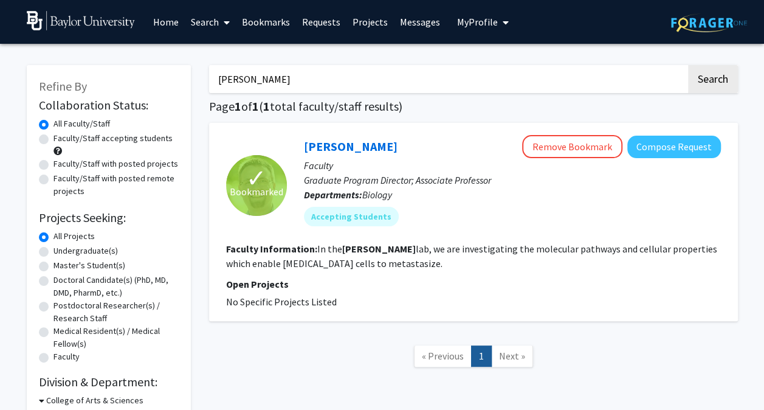
click at [80, 294] on label "Doctoral Candidate(s) (PhD, MD, DMD, PharmD, etc.)" at bounding box center [116, 287] width 125 height 26
click at [61, 281] on input "Doctoral Candidate(s) (PhD, MD, DMD, PharmD, etc.)" at bounding box center [58, 278] width 8 height 8
radio input "true"
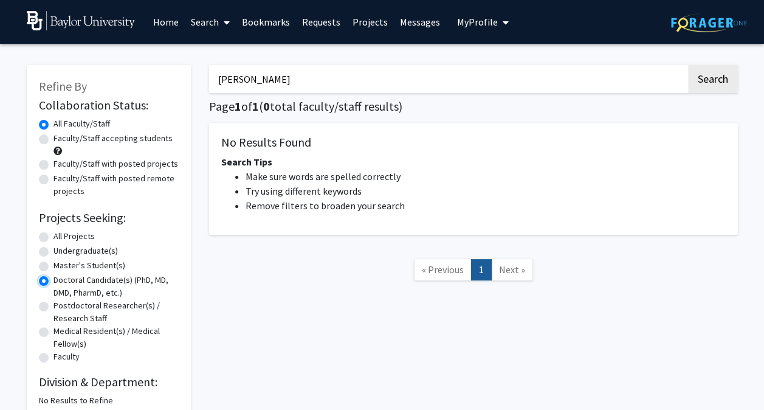
radio input "true"
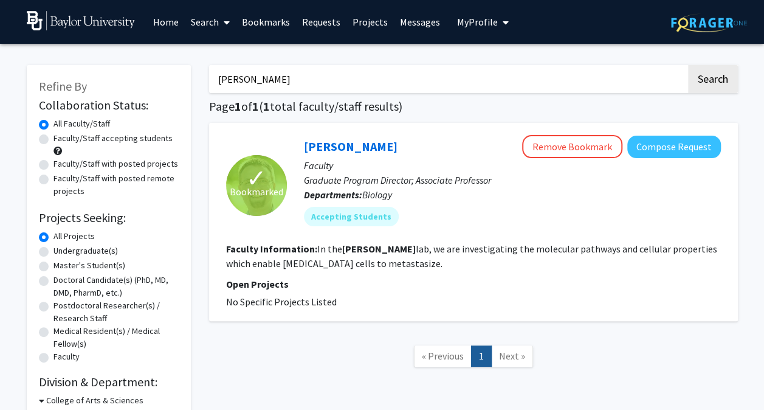
click at [71, 360] on label "Faculty" at bounding box center [67, 356] width 26 height 13
click at [61, 358] on input "Faculty" at bounding box center [58, 354] width 8 height 8
radio input "true"
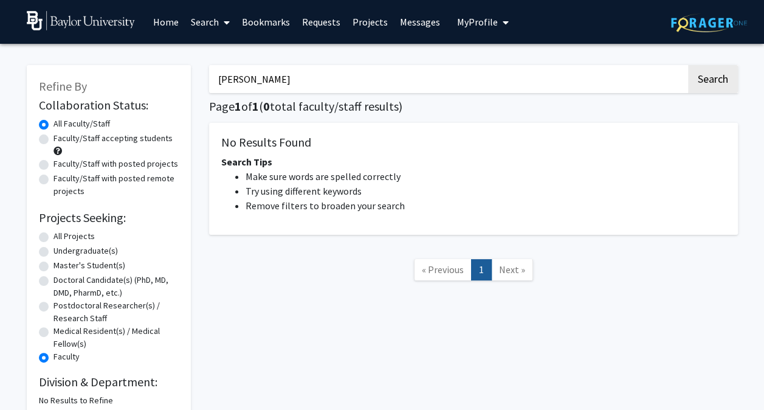
click at [64, 328] on label "Medical Resident(s) / Medical Fellow(s)" at bounding box center [116, 338] width 125 height 26
click at [61, 328] on input "Medical Resident(s) / Medical Fellow(s)" at bounding box center [58, 329] width 8 height 8
radio input "true"
click at [69, 308] on label "Postdoctoral Researcher(s) / Research Staff" at bounding box center [116, 312] width 125 height 26
click at [61, 307] on input "Postdoctoral Researcher(s) / Research Staff" at bounding box center [58, 303] width 8 height 8
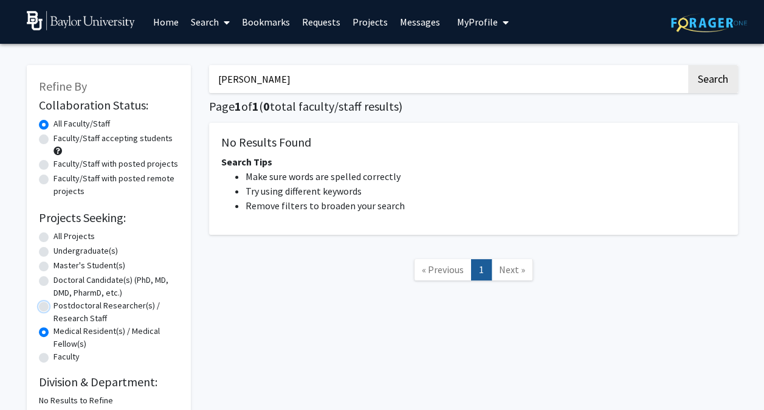
radio input "true"
click at [67, 281] on label "Doctoral Candidate(s) (PhD, MD, DMD, PharmD, etc.)" at bounding box center [116, 287] width 125 height 26
click at [61, 281] on input "Doctoral Candidate(s) (PhD, MD, DMD, PharmD, etc.)" at bounding box center [58, 278] width 8 height 8
radio input "true"
click at [50, 235] on div "All Projects" at bounding box center [109, 237] width 140 height 15
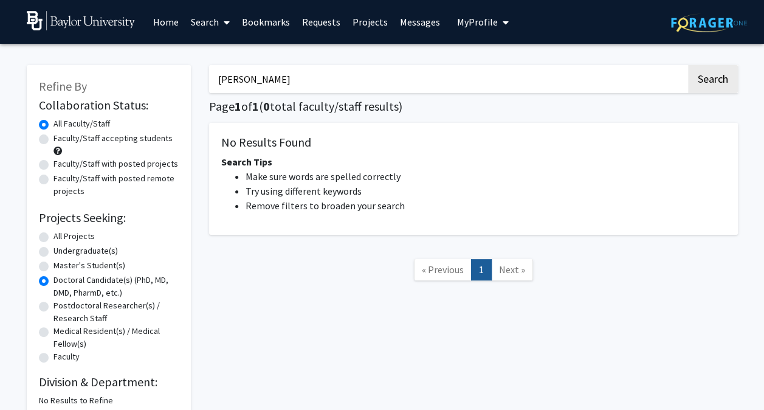
click at [54, 237] on label "All Projects" at bounding box center [74, 236] width 41 height 13
click at [54, 237] on input "All Projects" at bounding box center [58, 234] width 8 height 8
radio input "true"
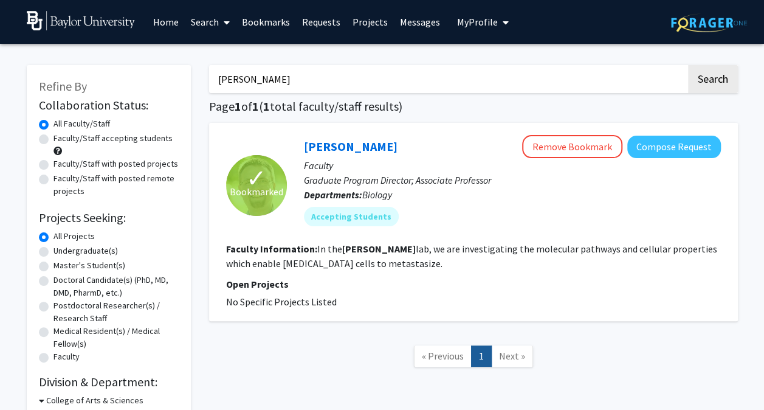
click at [49, 16] on img at bounding box center [81, 20] width 109 height 19
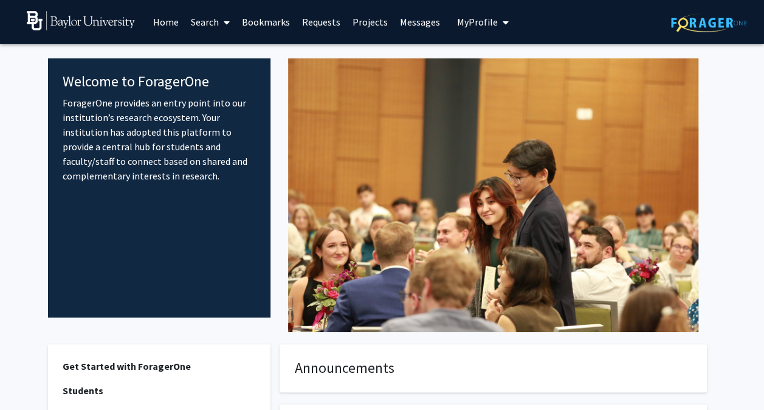
click at [475, 21] on span "My Profile" at bounding box center [477, 22] width 41 height 12
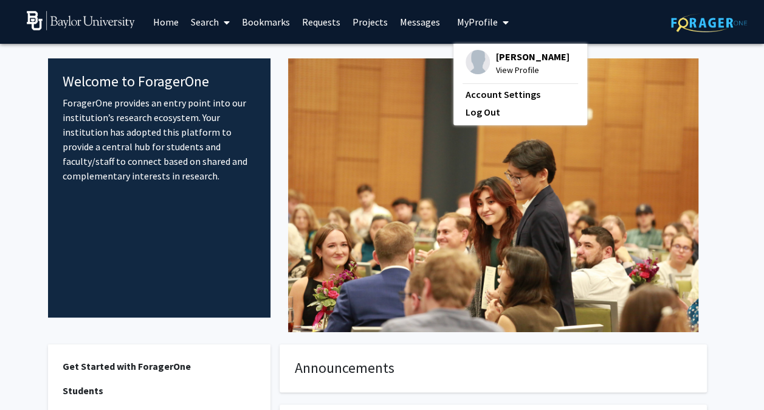
click at [514, 66] on span "View Profile" at bounding box center [533, 69] width 74 height 13
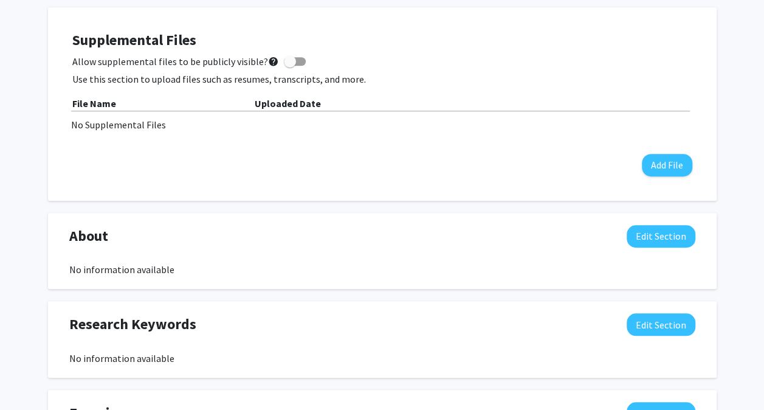
scroll to position [350, 0]
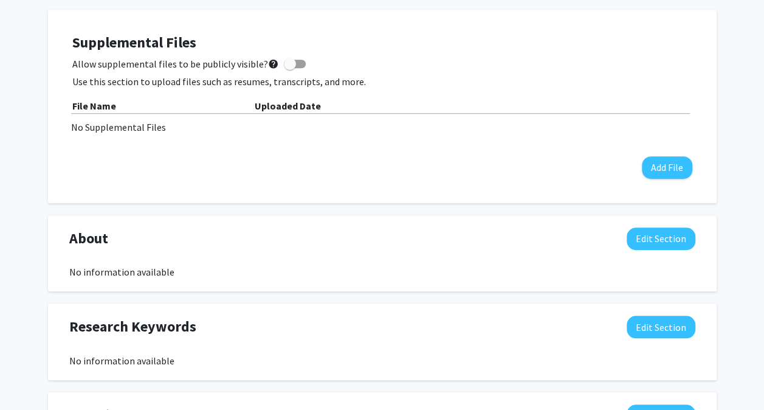
click at [268, 66] on mat-icon "help" at bounding box center [273, 64] width 11 height 15
click at [289, 68] on input "Allow supplemental files to be publicly visible? help" at bounding box center [289, 68] width 1 height 1
click at [268, 64] on mat-icon "help" at bounding box center [273, 64] width 11 height 15
click at [289, 68] on input "Allow supplemental files to be publicly visible? help" at bounding box center [289, 68] width 1 height 1
checkbox input "false"
